Goal: Navigation & Orientation: Go to known website

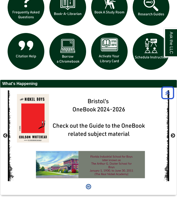
scroll to position [504, 0]
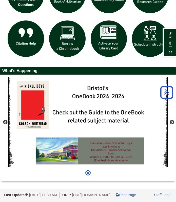
scroll to position [503, 0]
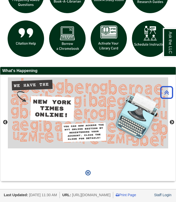
drag, startPoint x: 138, startPoint y: 189, endPoint x: 93, endPoint y: 191, distance: 44.9
click at [93, 192] on li "URL: [URL][DOMAIN_NAME]" at bounding box center [87, 195] width 51 height 6
drag, startPoint x: 93, startPoint y: 191, endPoint x: 140, endPoint y: 192, distance: 47.1
click at [113, 192] on li "URL: [URL][DOMAIN_NAME]" at bounding box center [87, 195] width 51 height 6
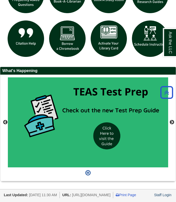
drag, startPoint x: 139, startPoint y: 189, endPoint x: 82, endPoint y: 189, distance: 56.5
click at [82, 193] on span "[URL][DOMAIN_NAME]" at bounding box center [91, 195] width 39 height 4
drag, startPoint x: 82, startPoint y: 189, endPoint x: 87, endPoint y: 188, distance: 4.3
copy span "[URL][DOMAIN_NAME]"
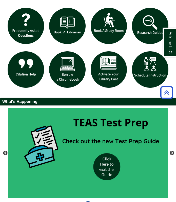
scroll to position [452, 0]
